Goal: Navigation & Orientation: Find specific page/section

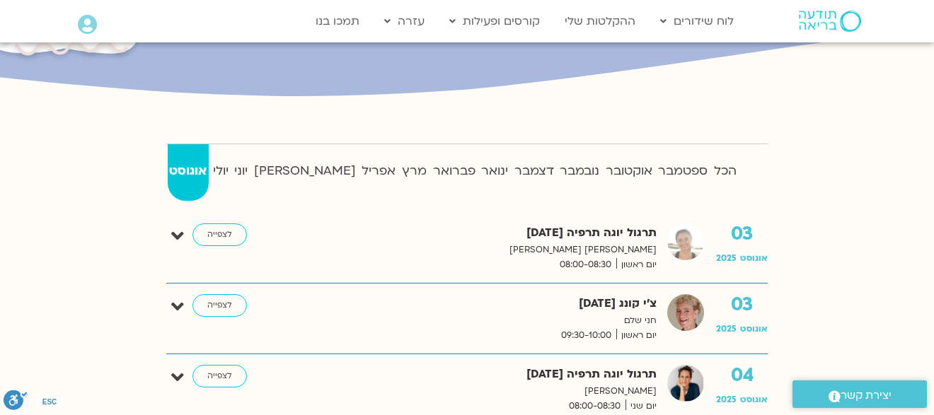
scroll to position [283, 0]
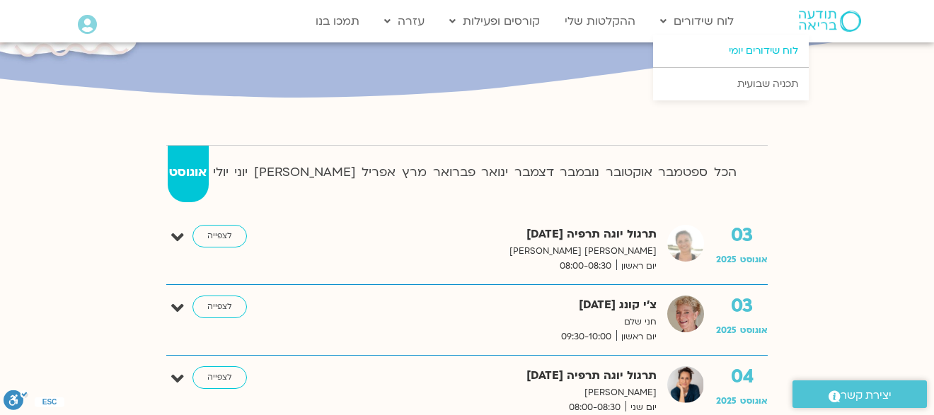
click at [739, 45] on link "לוח שידורים יומי" at bounding box center [731, 51] width 156 height 33
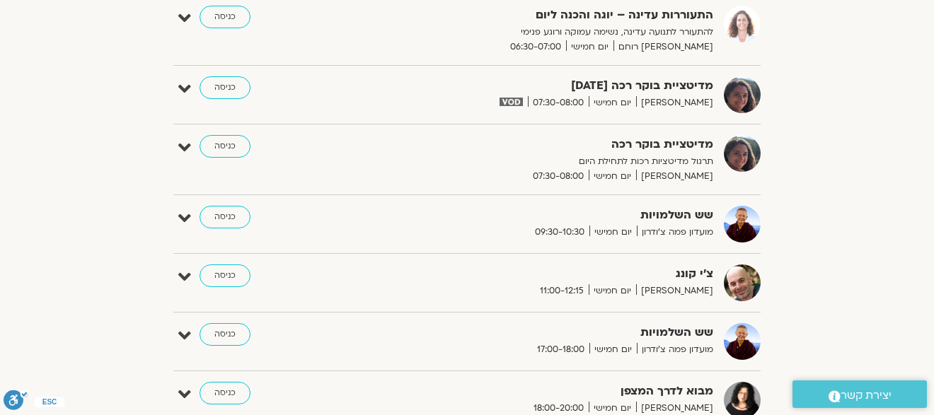
scroll to position [283, 0]
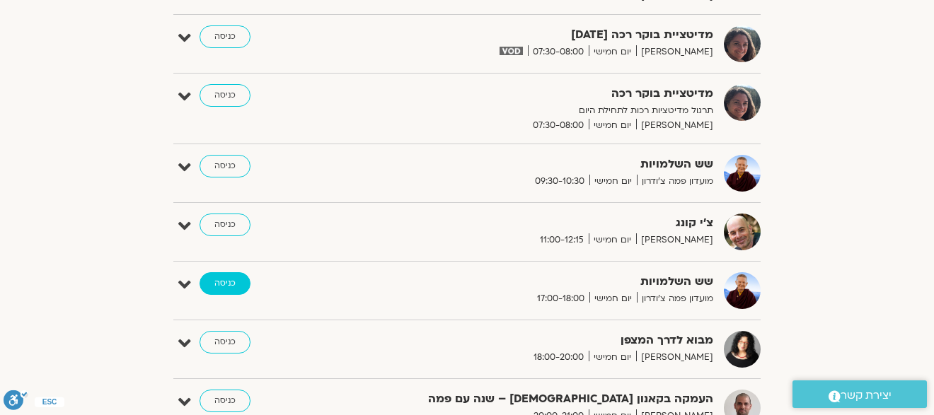
click at [225, 282] on link "כניסה" at bounding box center [225, 284] width 51 height 23
